Goal: Transaction & Acquisition: Purchase product/service

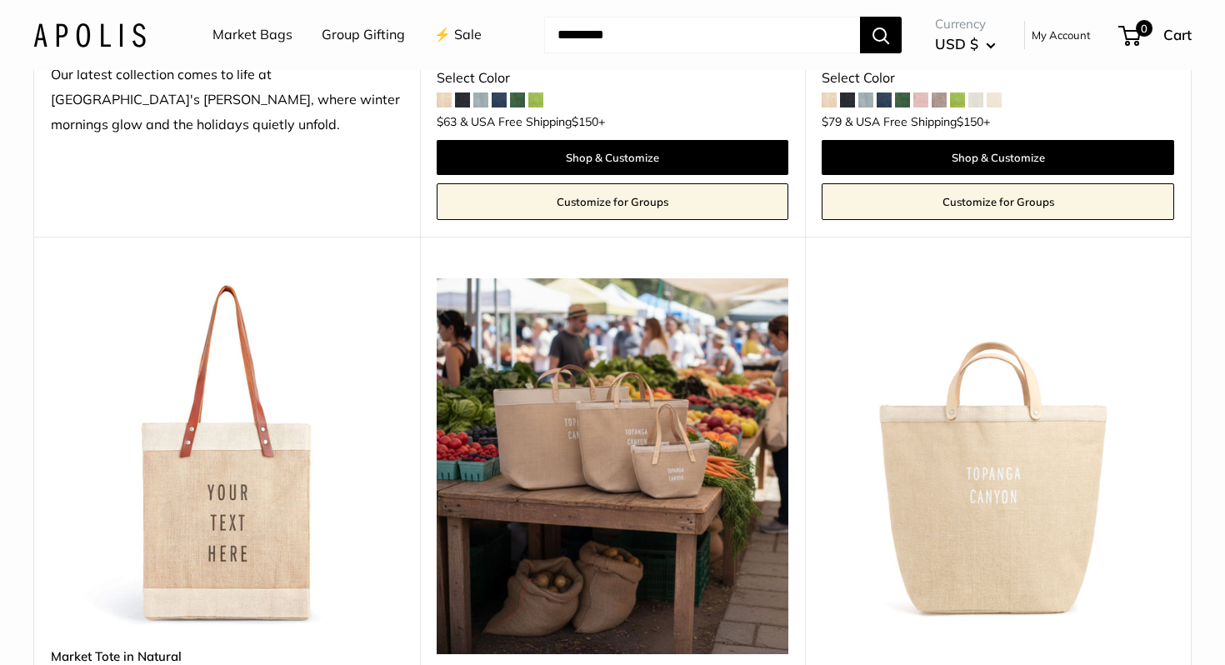
scroll to position [421, 0]
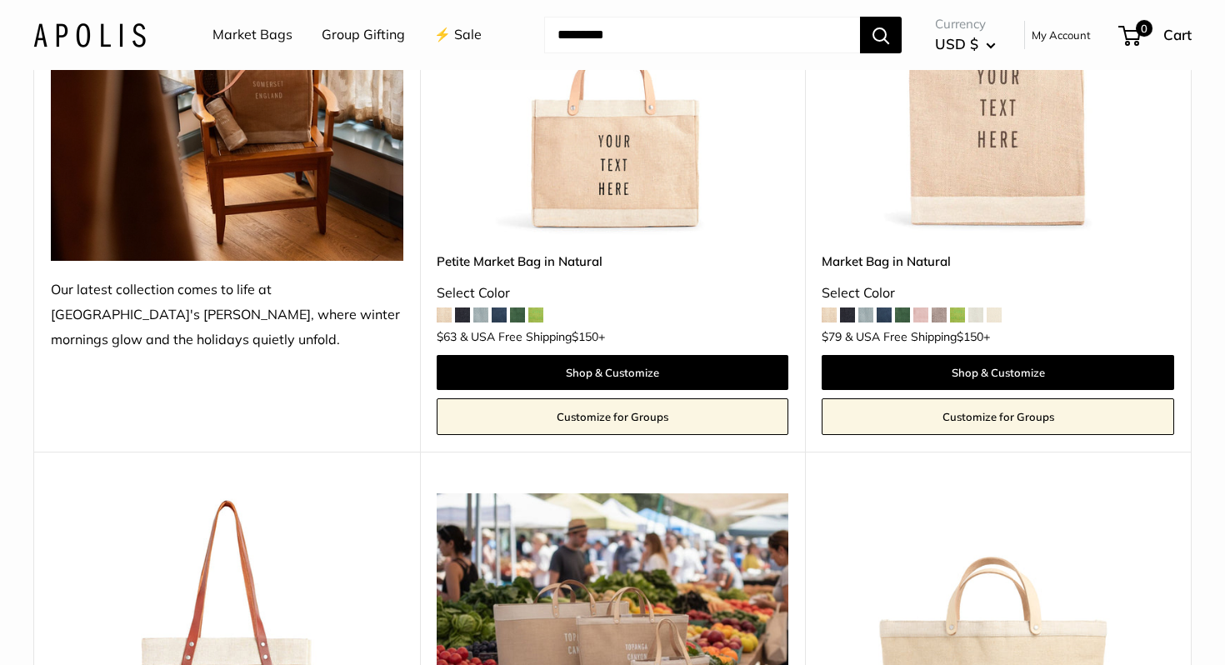
click at [502, 318] on span at bounding box center [499, 315] width 15 height 15
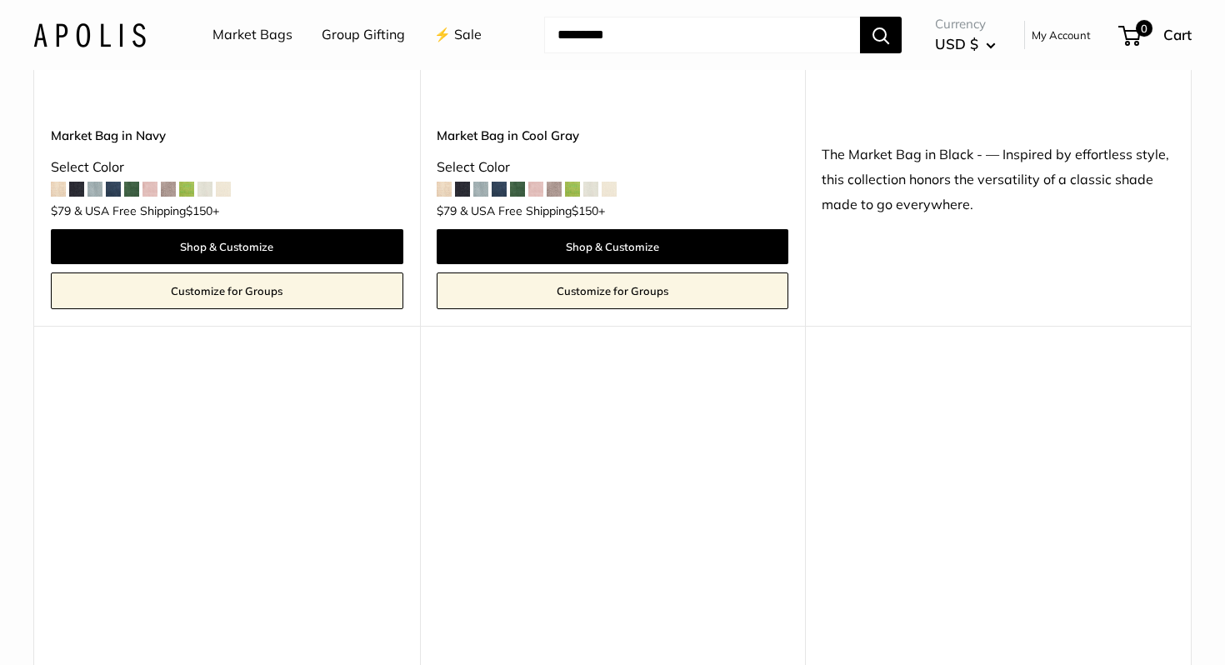
scroll to position [6843, 0]
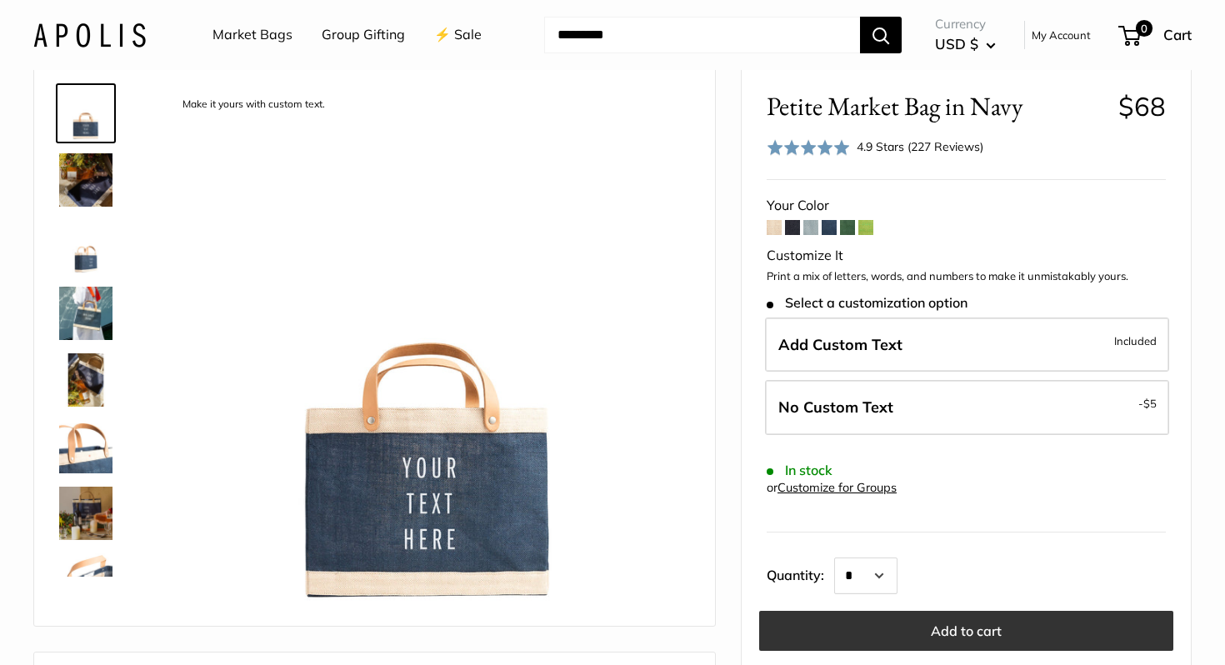
scroll to position [77, 0]
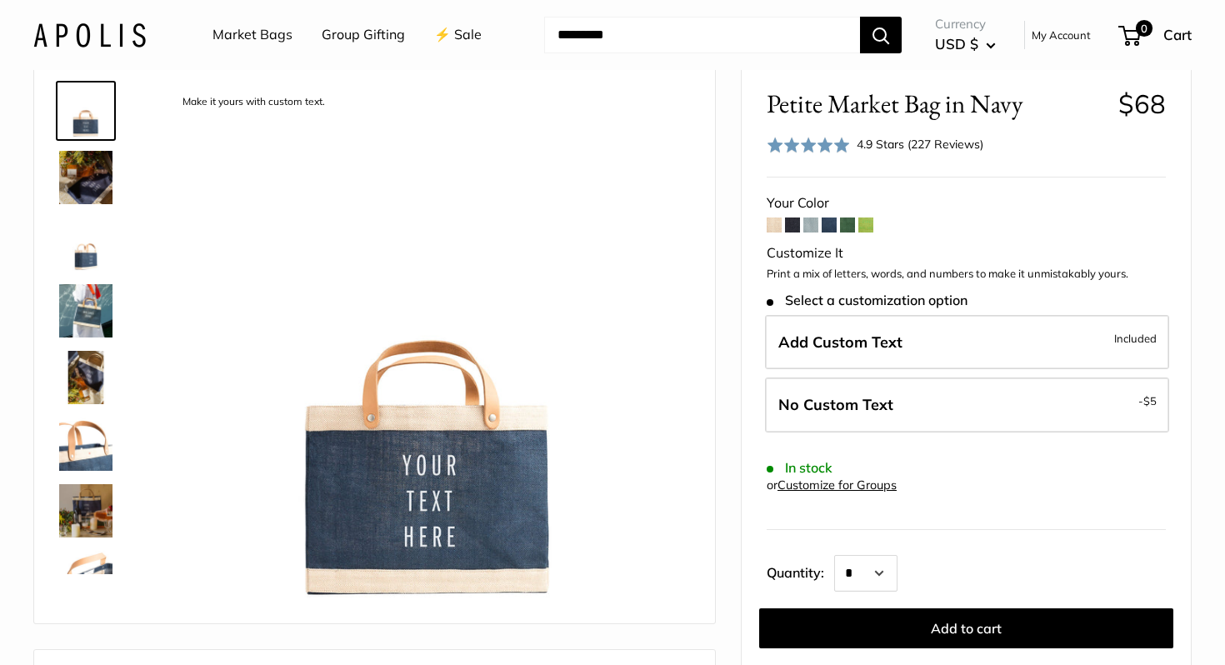
click at [78, 178] on img at bounding box center [85, 177] width 53 height 53
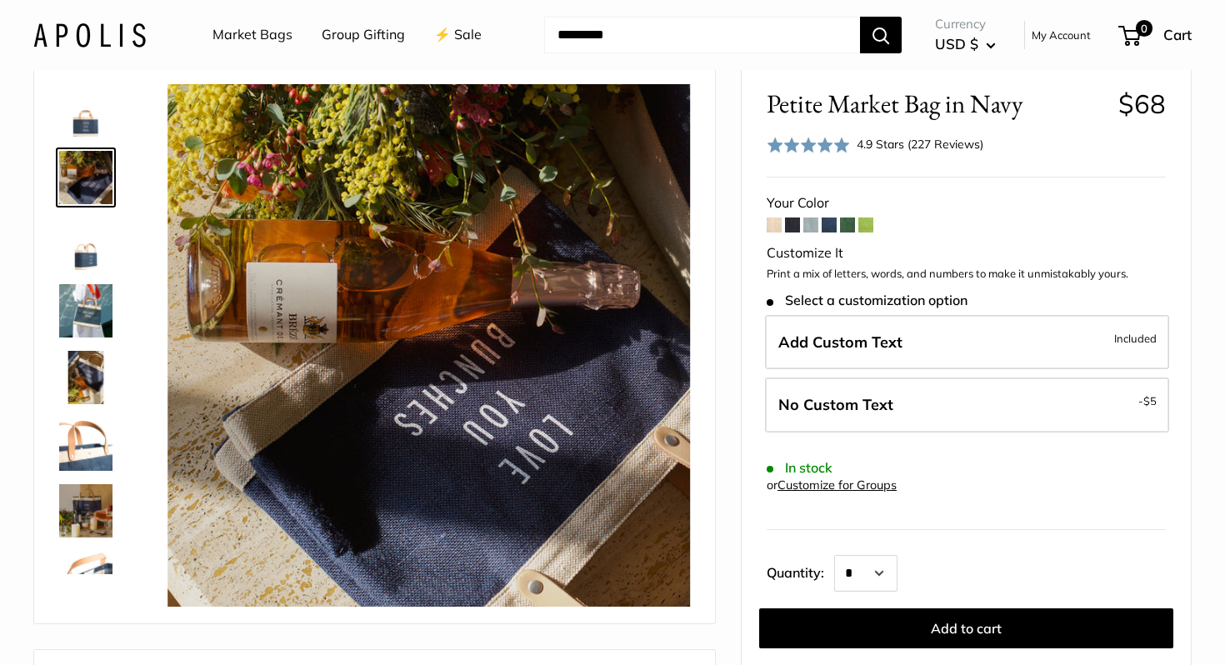
click at [95, 258] on img at bounding box center [85, 244] width 53 height 53
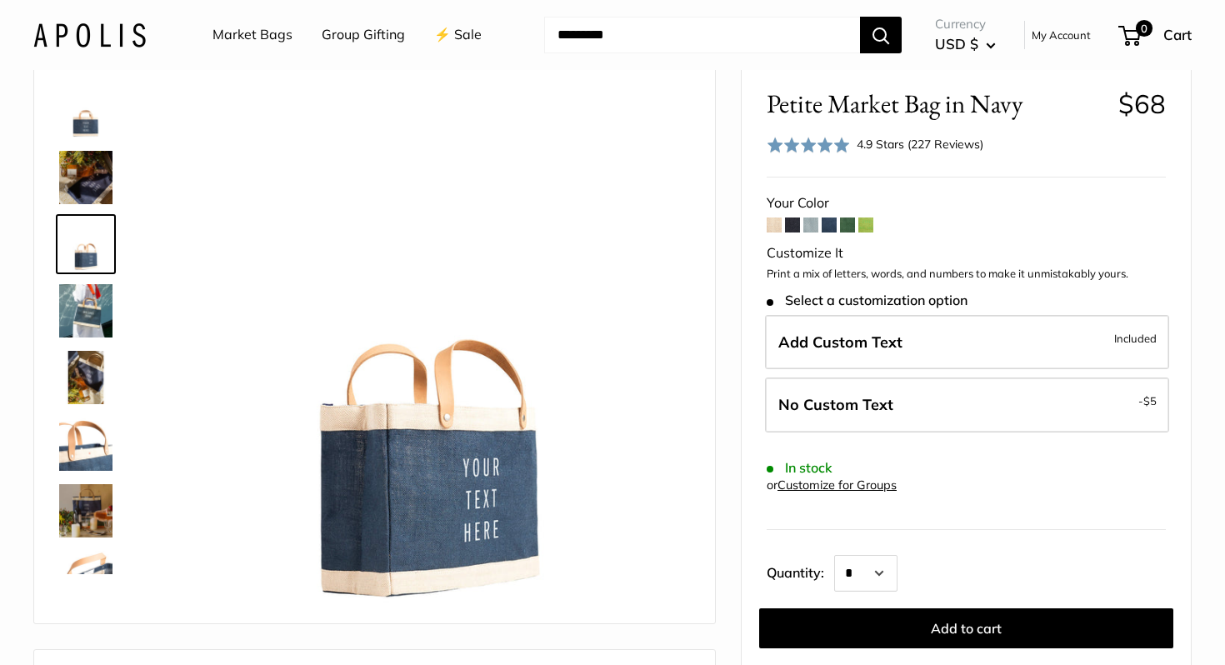
click at [97, 324] on img at bounding box center [85, 310] width 53 height 53
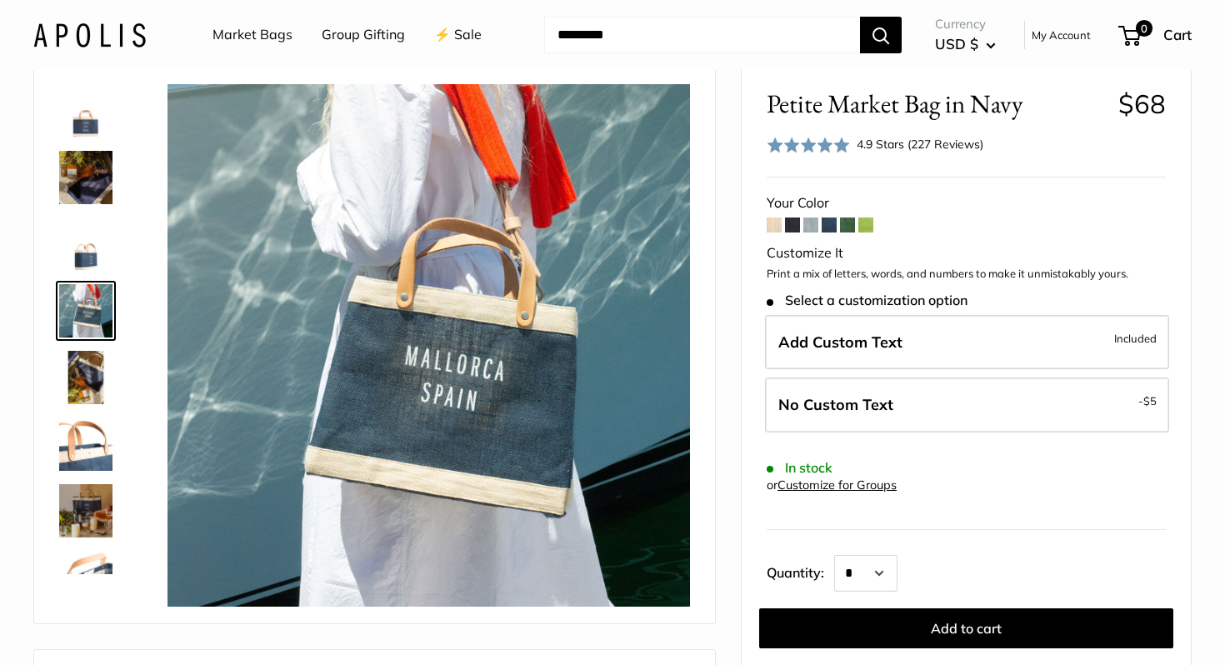
click at [89, 386] on img at bounding box center [85, 377] width 53 height 53
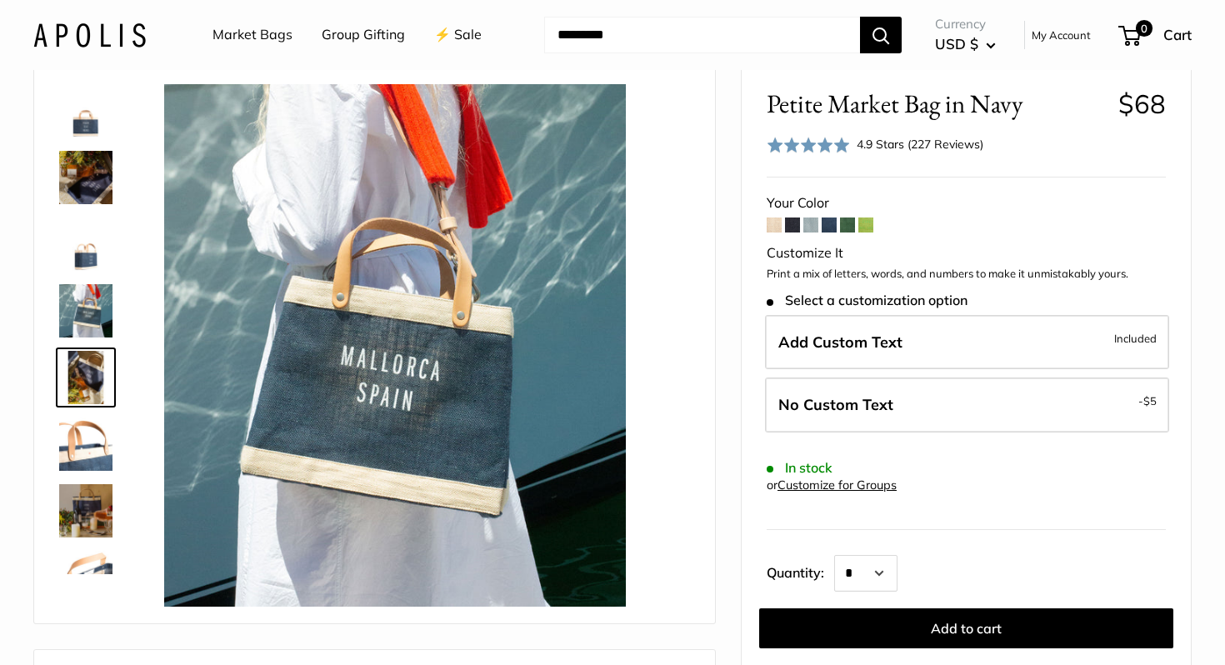
scroll to position [52, 0]
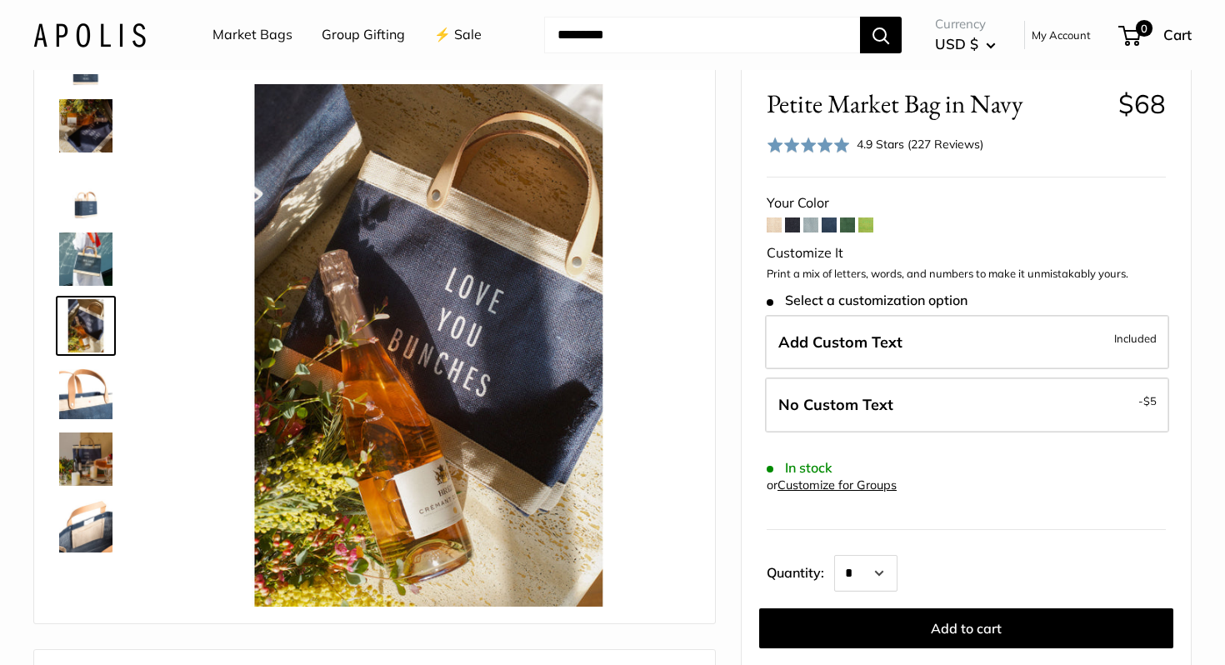
click at [78, 407] on img at bounding box center [85, 392] width 53 height 53
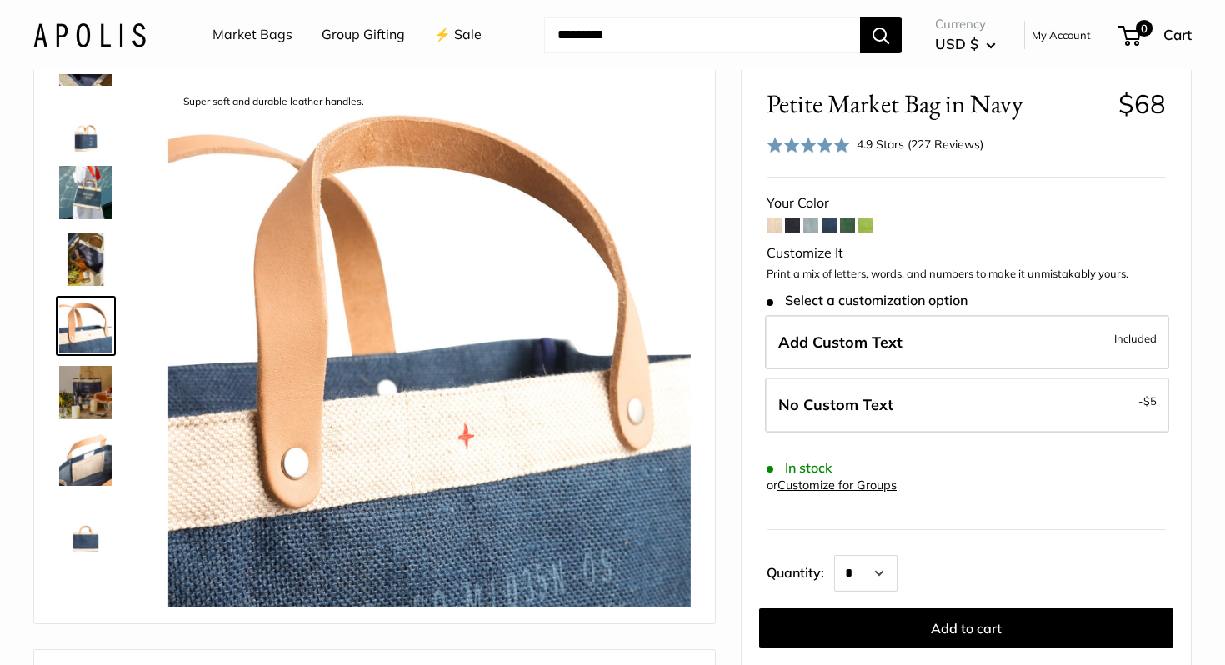
click at [88, 444] on img at bounding box center [85, 459] width 53 height 53
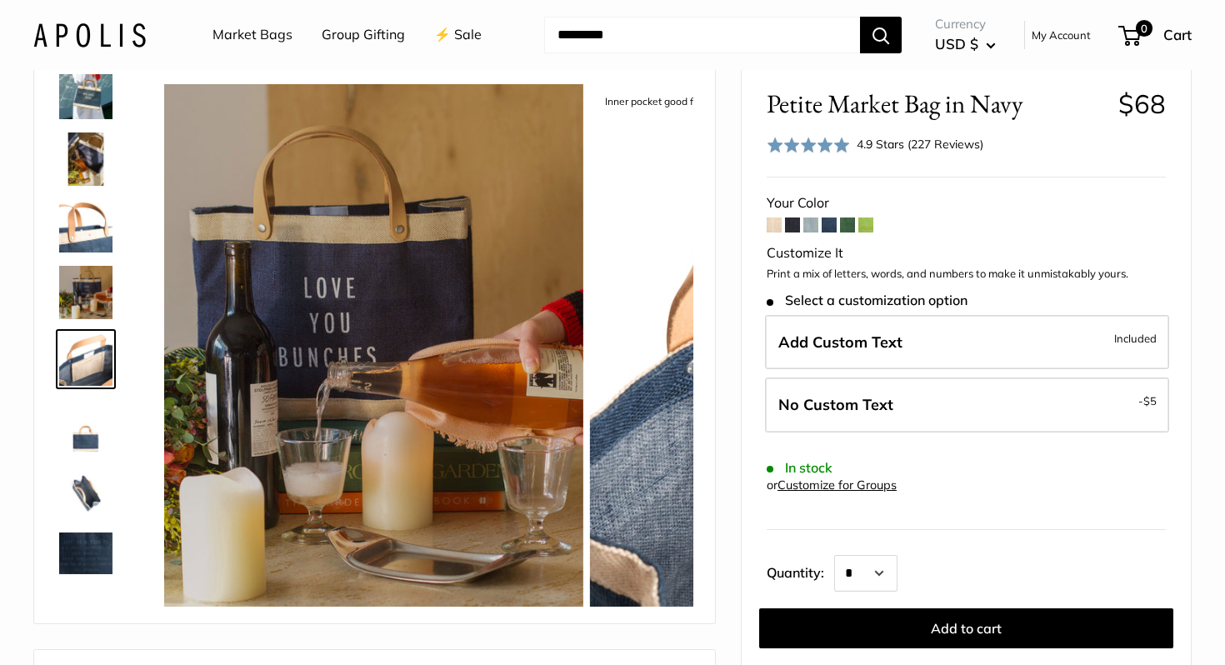
scroll to position [252, 0]
